Goal: Check status

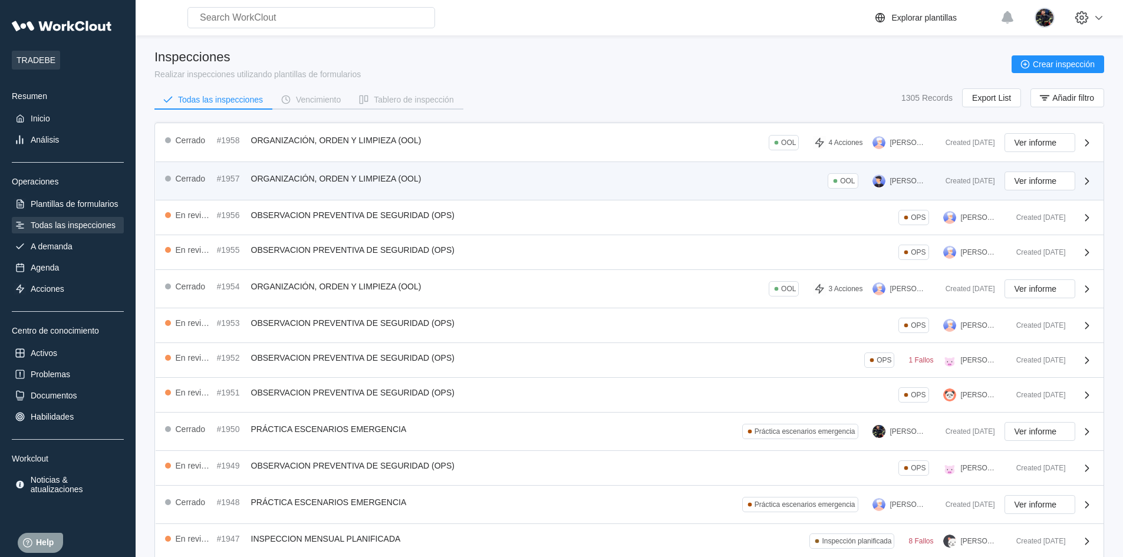
click at [281, 186] on div "Cerrado #1957 ORGANIZACIÓN, ORDEN Y LIMPIEZA (OOL) OOL [PERSON_NAME]" at bounding box center [550, 181] width 771 height 19
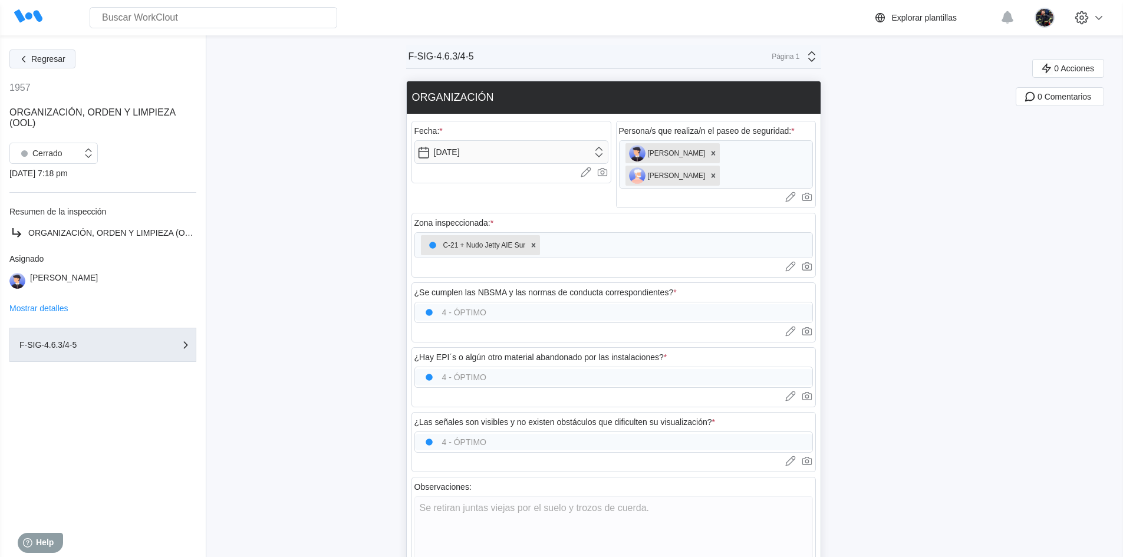
click at [49, 65] on button "Regresar" at bounding box center [42, 59] width 66 height 19
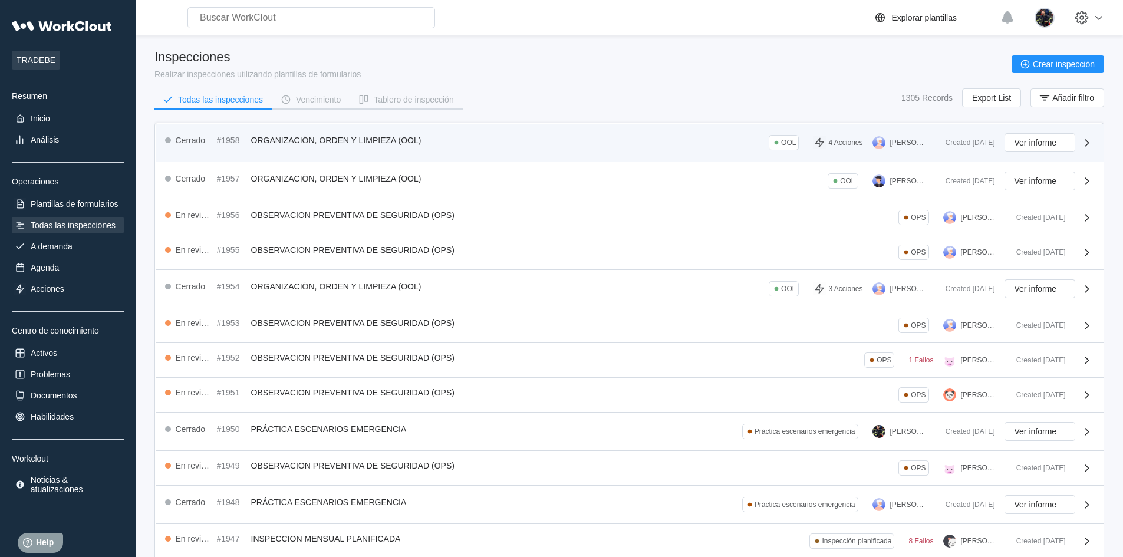
click at [328, 148] on div "Cerrado #1958 ORGANIZACIÓN, ORDEN Y LIMPIEZA (OOL) OOL 4 Acciones [PERSON_NAME]" at bounding box center [550, 142] width 771 height 19
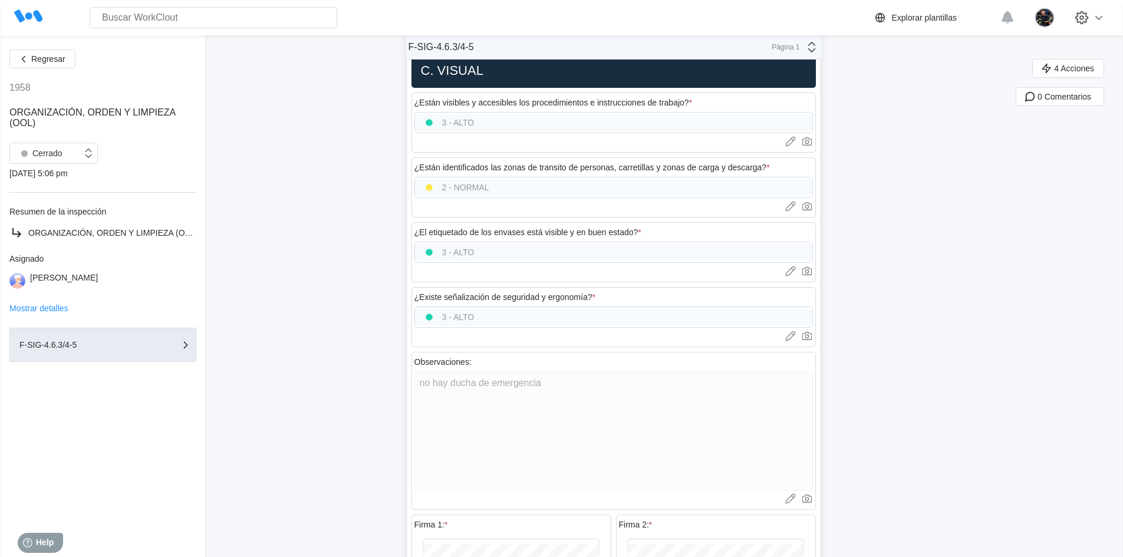
scroll to position [1415, 0]
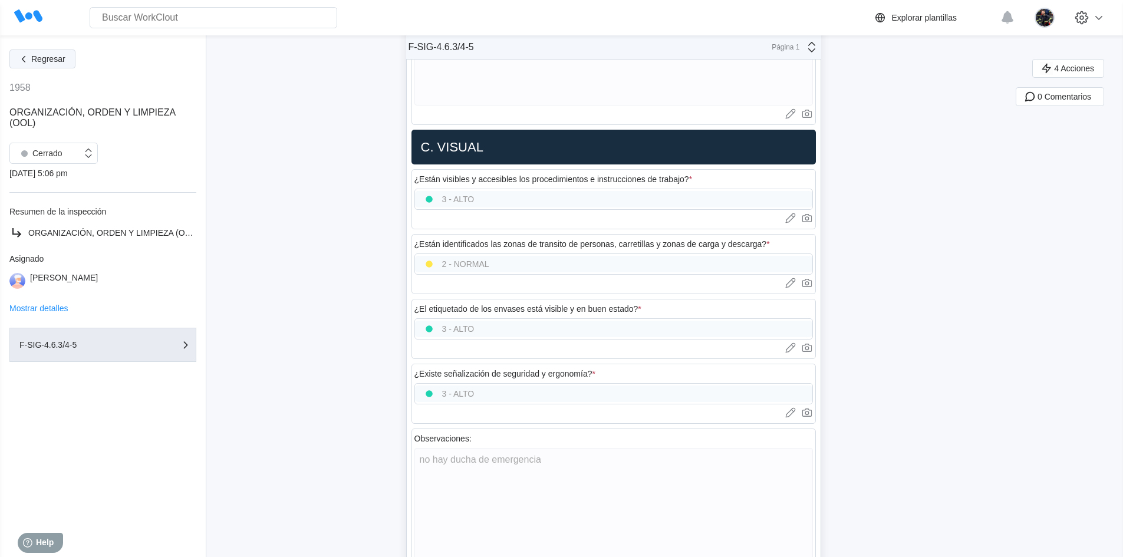
click at [59, 56] on span "Regresar" at bounding box center [48, 59] width 34 height 8
